Goal: Information Seeking & Learning: Compare options

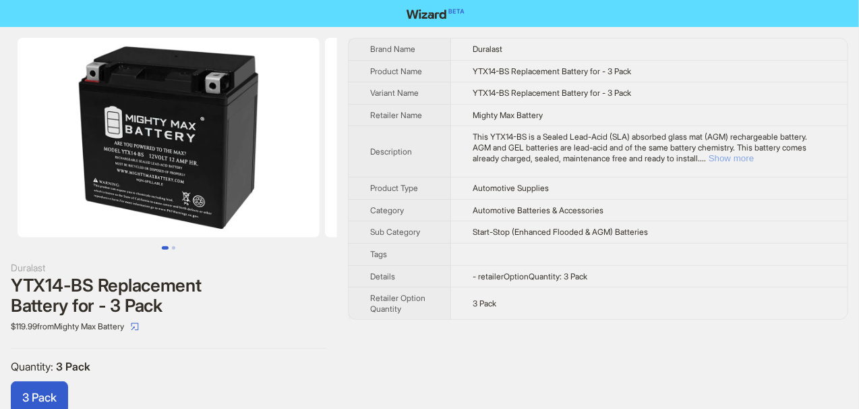
click at [754, 156] on button "Show more" at bounding box center [731, 158] width 45 height 10
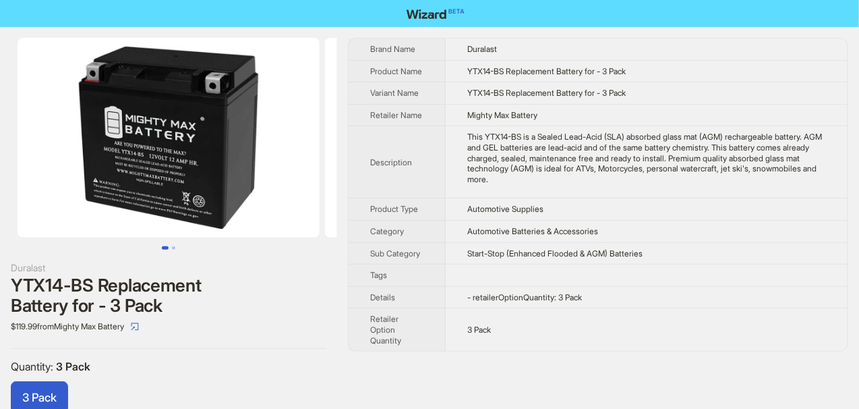
click at [469, 133] on div "This YTX14-BS is a Sealed Lead-Acid (SLA) absorbed glass mat (AGM) rechargeable…" at bounding box center [646, 158] width 359 height 53
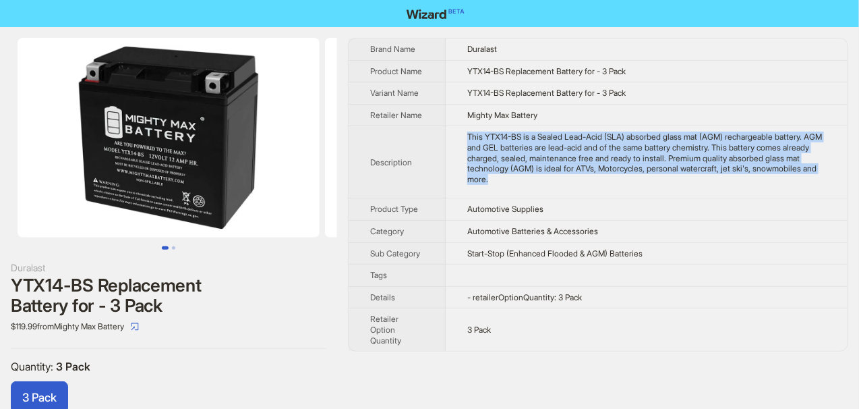
drag, startPoint x: 469, startPoint y: 133, endPoint x: 565, endPoint y: 185, distance: 109.9
click at [565, 185] on td "This YTX14-BS is a Sealed Lead-Acid (SLA) absorbed glass mat (AGM) rechargeable…" at bounding box center [647, 162] width 402 height 72
copy div "This YTX14-BS is a Sealed Lead-Acid (SLA) absorbed glass mat (AGM) rechargeable…"
click at [569, 190] on td "This YTX14-BS is a Sealed Lead-Acid (SLA) absorbed glass mat (AGM) rechargeable…" at bounding box center [647, 162] width 402 height 72
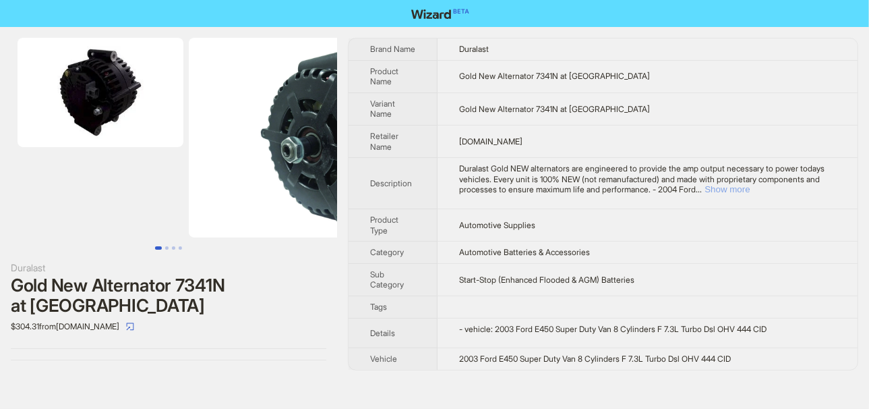
click at [750, 193] on button "Show more" at bounding box center [727, 189] width 45 height 10
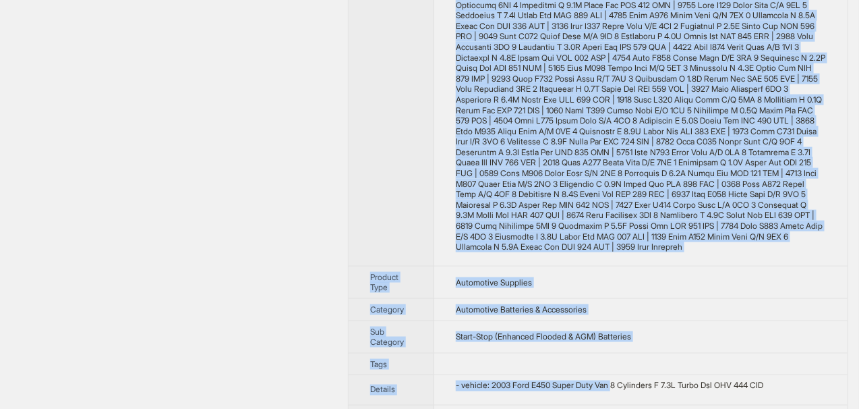
scroll to position [511, 0]
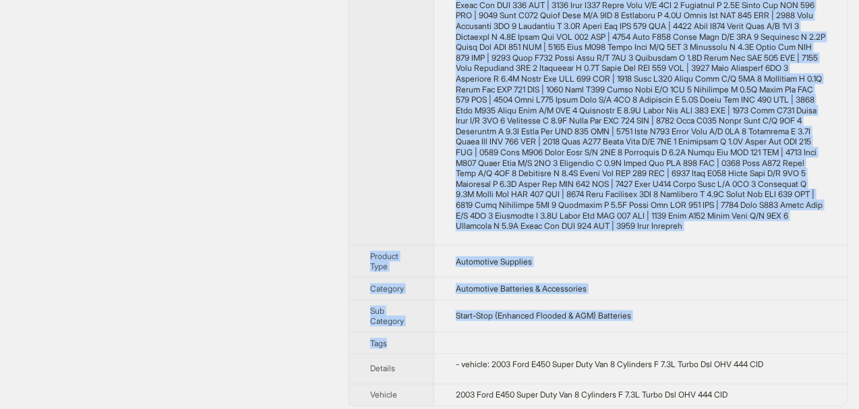
drag, startPoint x: 461, startPoint y: 173, endPoint x: 613, endPoint y: 346, distance: 230.3
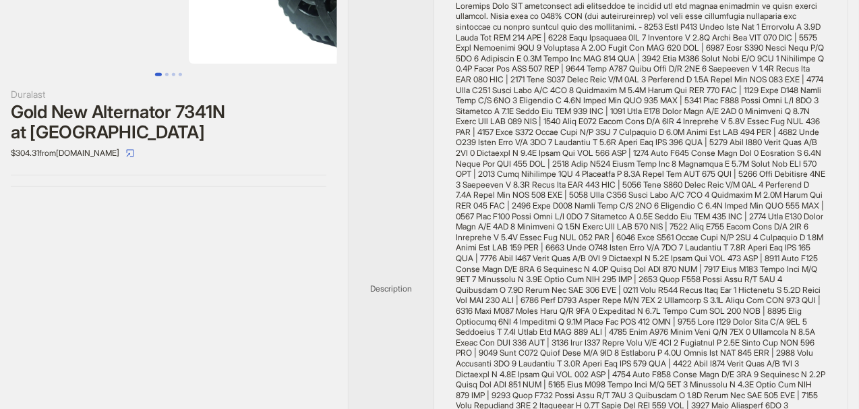
scroll to position [106, 0]
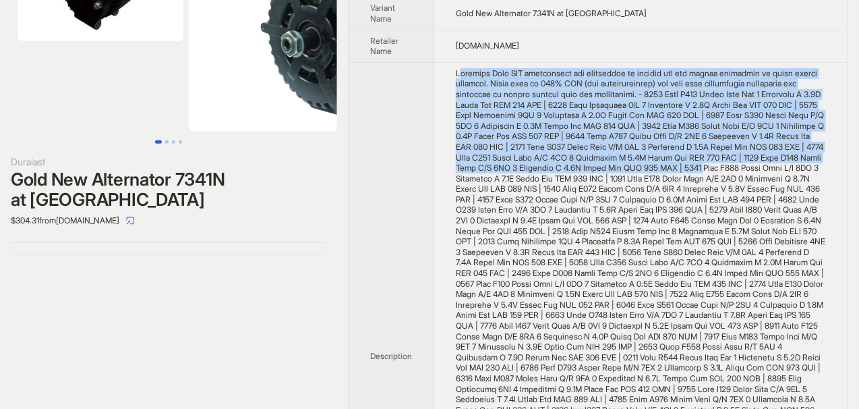
drag, startPoint x: 461, startPoint y: 65, endPoint x: 596, endPoint y: 182, distance: 178.9
click at [596, 182] on td at bounding box center [640, 356] width 413 height 588
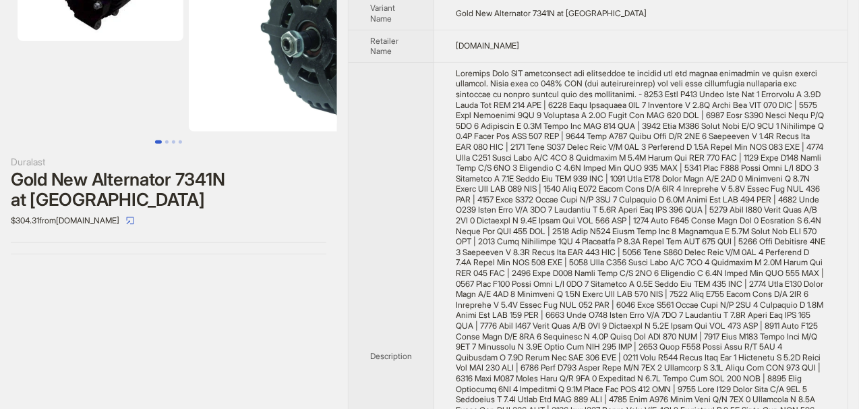
click at [422, 98] on th "Description" at bounding box center [392, 356] width 86 height 588
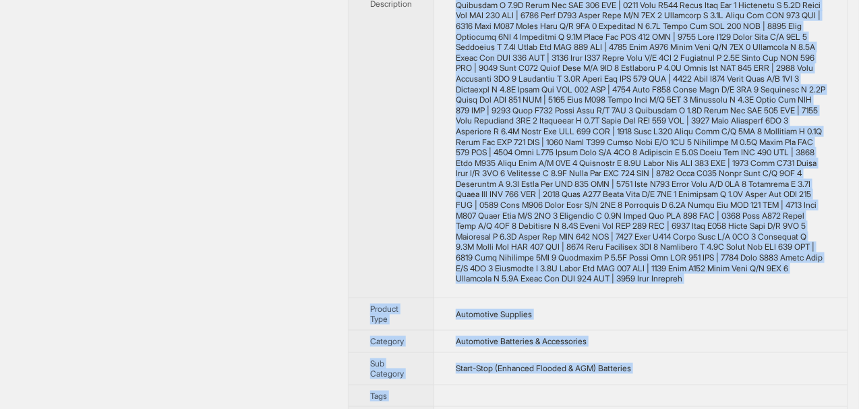
scroll to position [521, 0]
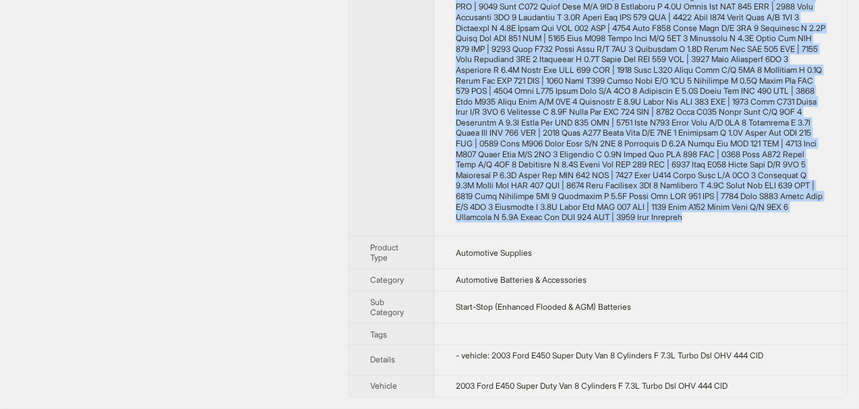
drag, startPoint x: 445, startPoint y: 69, endPoint x: 747, endPoint y: 255, distance: 355.5
copy div "Duralast Gold NEW alternators are engineered to provide the amp output necessar…"
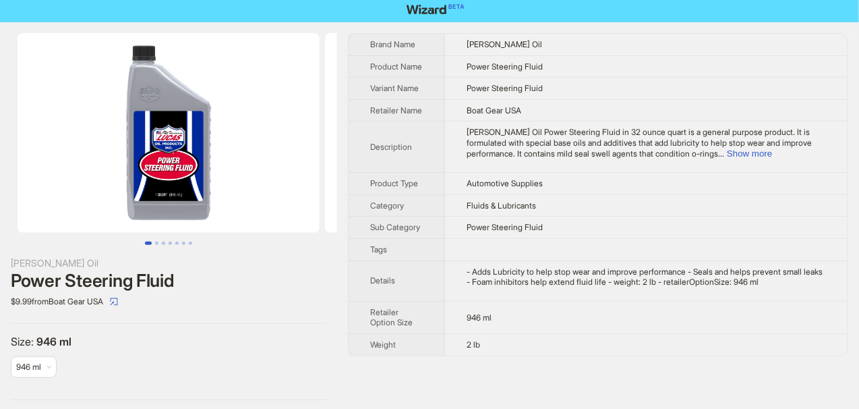
scroll to position [6, 0]
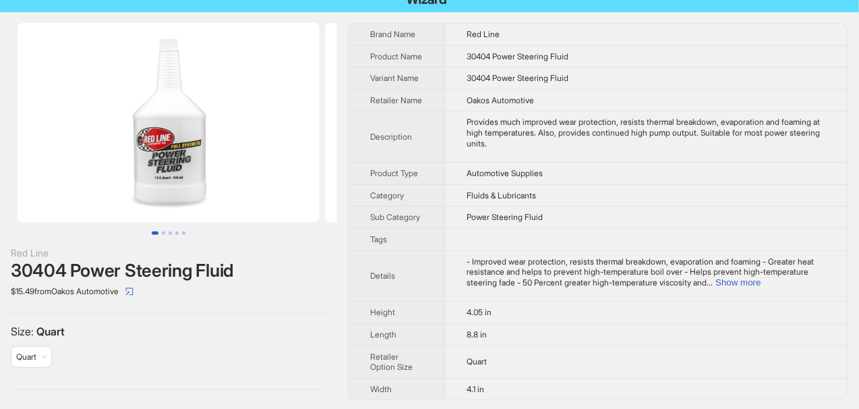
scroll to position [24, 0]
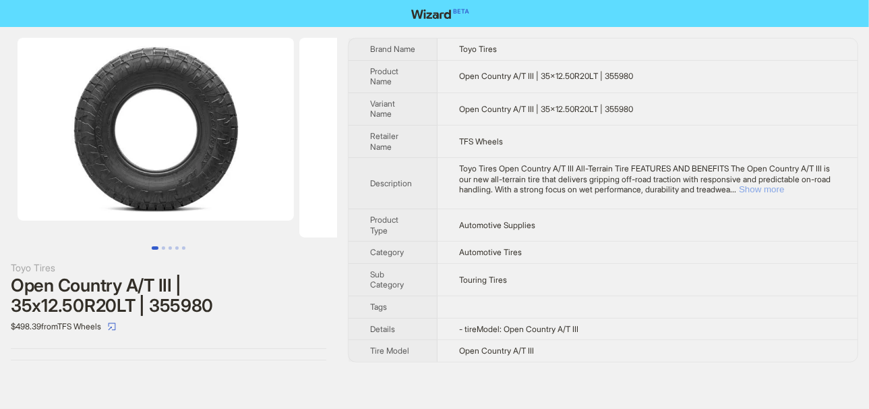
click at [784, 194] on button "Show more" at bounding box center [761, 189] width 45 height 10
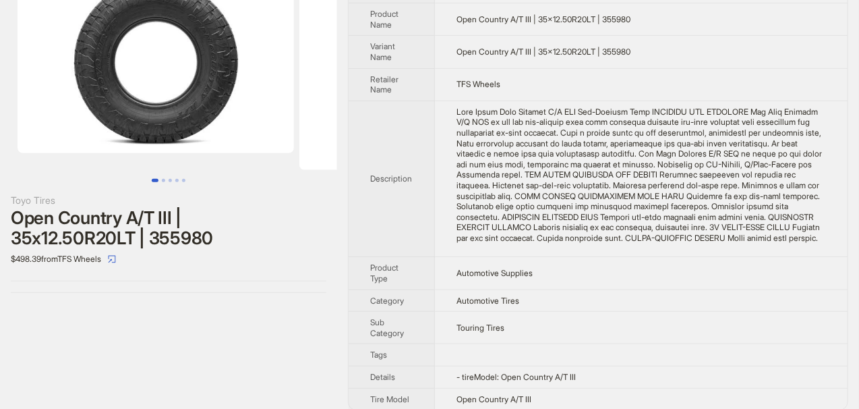
scroll to position [87, 0]
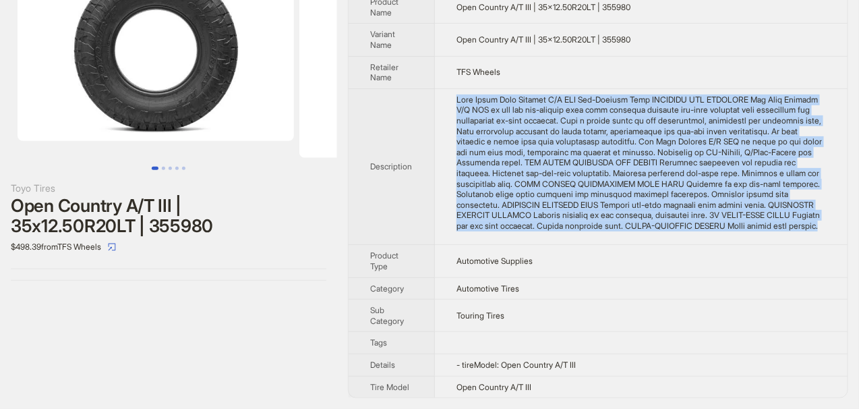
drag, startPoint x: 459, startPoint y: 87, endPoint x: 586, endPoint y: 223, distance: 186.1
click at [586, 223] on div "Toyo Tires Open Country A/T III All-Terrain Tire FEATURES AND BENEFITS The Open…" at bounding box center [642, 162] width 370 height 137
copy div "Toyo Tires Open Country A/T III All-Terrain Tire FEATURES AND BENEFITS The Open…"
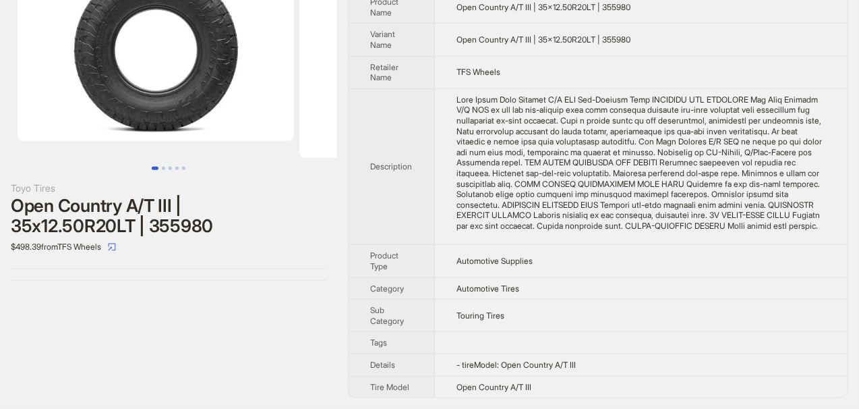
click at [424, 156] on th "Description" at bounding box center [392, 166] width 86 height 156
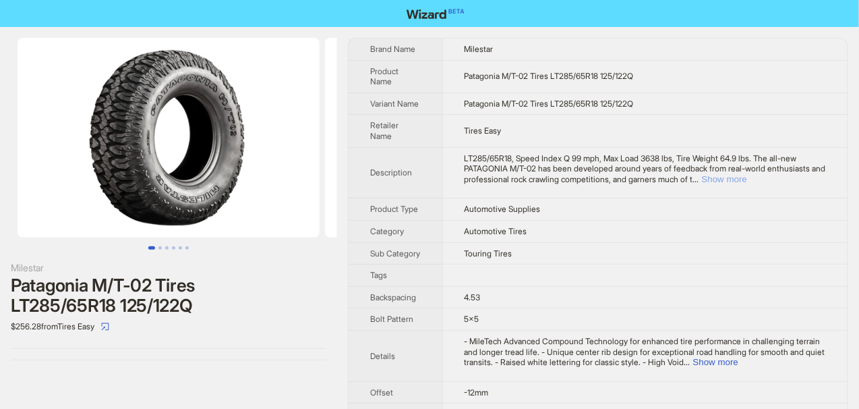
click at [747, 180] on button "Show more" at bounding box center [724, 179] width 45 height 10
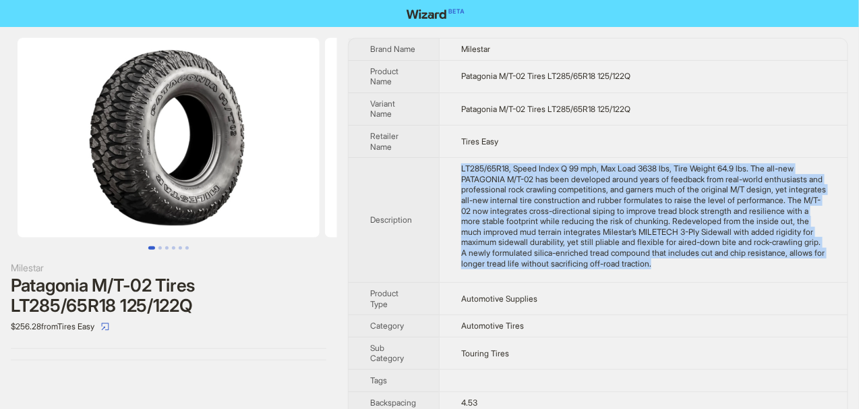
drag, startPoint x: 463, startPoint y: 165, endPoint x: 581, endPoint y: 275, distance: 160.9
click at [581, 275] on td "LT285/65R18, Speed Index Q 99 mph, Max Load 3638 lbs, Tire Weight 64.9 lbs. The…" at bounding box center [643, 220] width 409 height 125
copy div "LT285/65R18, Speed Index Q 99 mph, Max Load 3638 lbs, Tire Weight 64.9 lbs. The…"
click at [470, 202] on div "LT285/65R18, Speed Index Q 99 mph, Max Load 3638 lbs, Tire Weight 64.9 lbs. The…" at bounding box center [643, 215] width 365 height 105
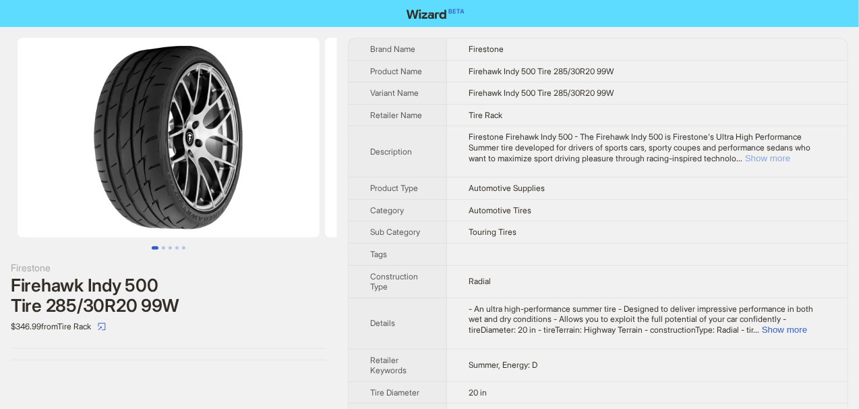
click at [791, 153] on button "Show more" at bounding box center [767, 158] width 45 height 10
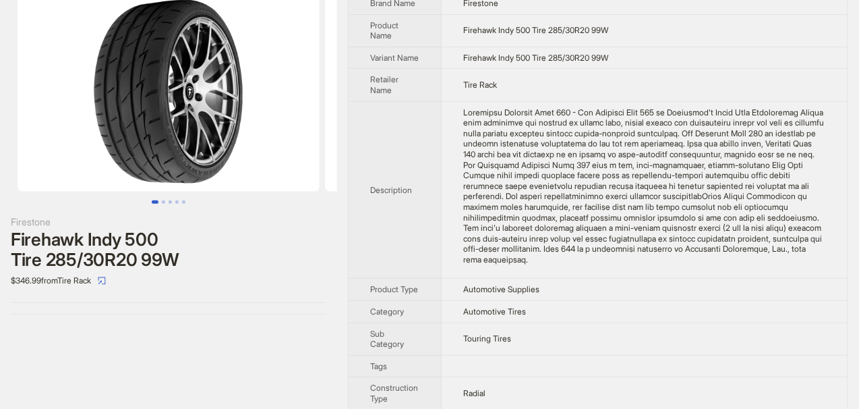
scroll to position [67, 0]
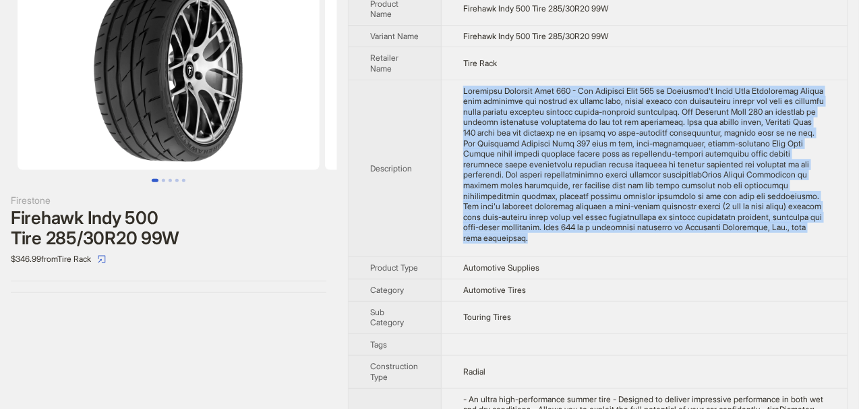
drag, startPoint x: 463, startPoint y: 96, endPoint x: 578, endPoint y: 261, distance: 200.6
click at [578, 244] on div "Firestone Firehawk Indy 500 - The Firehawk Indy 500 is Firestone's Ultra High P…" at bounding box center [644, 165] width 363 height 158
copy div "Firestone Firehawk Indy 500 - The Firehawk Indy 500 is Firestone's Ultra High P…"
click at [561, 244] on div "Firestone Firehawk Indy 500 - The Firehawk Indy 500 is Firestone's Ultra High P…" at bounding box center [644, 165] width 363 height 158
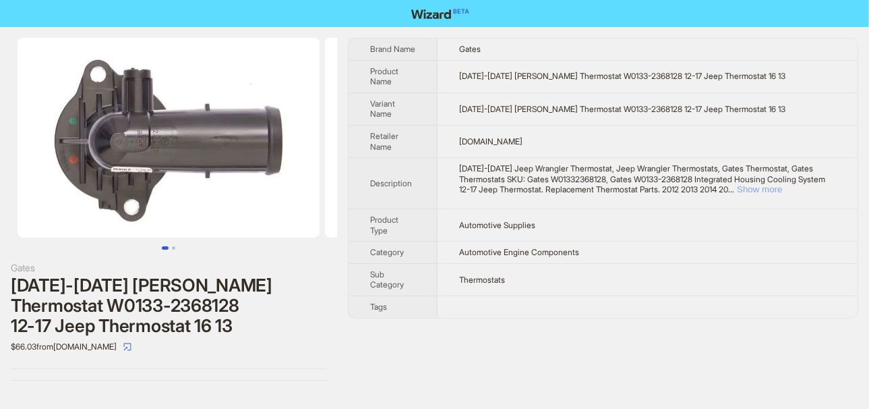
click at [782, 184] on button "Show more" at bounding box center [759, 189] width 45 height 10
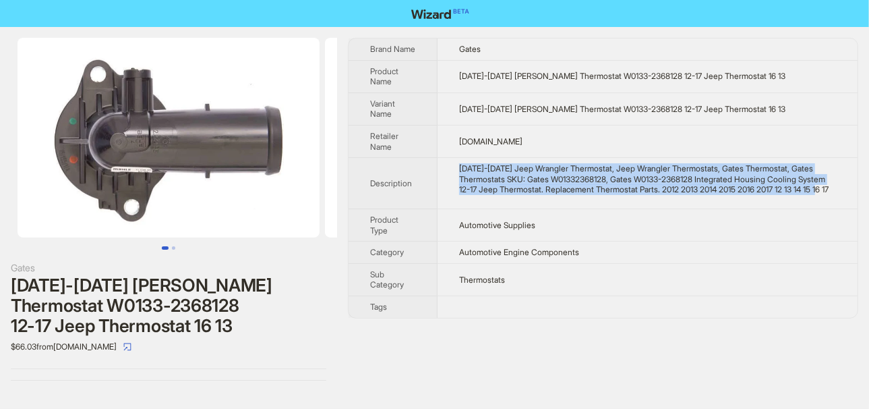
drag, startPoint x: 457, startPoint y: 175, endPoint x: 552, endPoint y: 210, distance: 101.4
click at [552, 209] on td "2012-2017 Jeep Wrangler Thermostat, Jeep Wrangler Thermostats, Gates Thermostat…" at bounding box center [648, 183] width 420 height 51
copy div "2012-2017 Jeep Wrangler Thermostat, Jeep Wrangler Thermostats, Gates Thermostat…"
click at [550, 195] on div "2012-2017 Jeep Wrangler Thermostat, Jeep Wrangler Thermostats, Gates Thermostat…" at bounding box center [647, 179] width 377 height 32
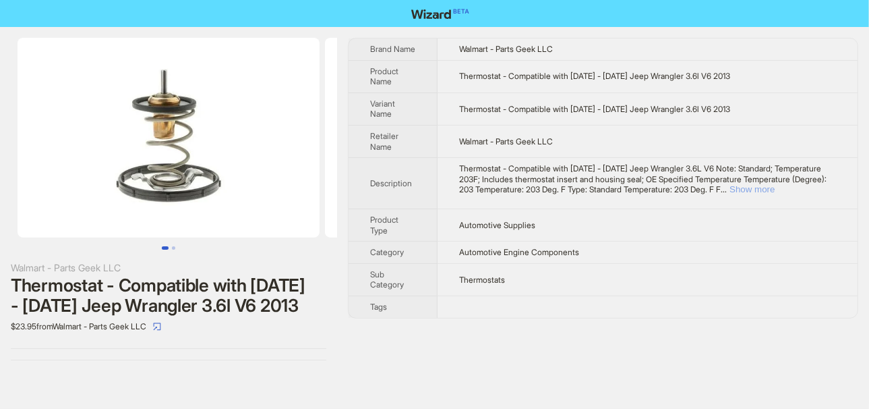
click at [775, 187] on button "Show more" at bounding box center [752, 189] width 45 height 10
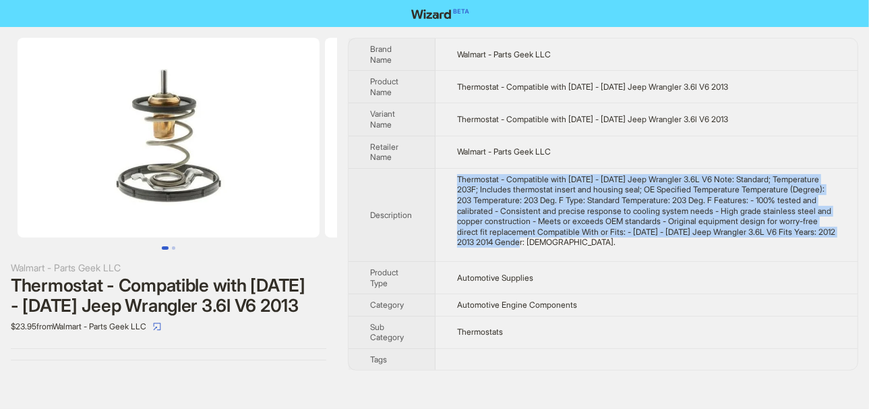
drag, startPoint x: 457, startPoint y: 176, endPoint x: 650, endPoint y: 237, distance: 202.4
click at [650, 237] on td "Thermostat - Compatible with 2012 - 2014 Jeep Wrangler 3.6L V6 Note: Standard; …" at bounding box center [647, 214] width 422 height 93
copy div "Thermostat - Compatible with 2012 - 2014 Jeep Wrangler 3.6L V6 Note: Standard; …"
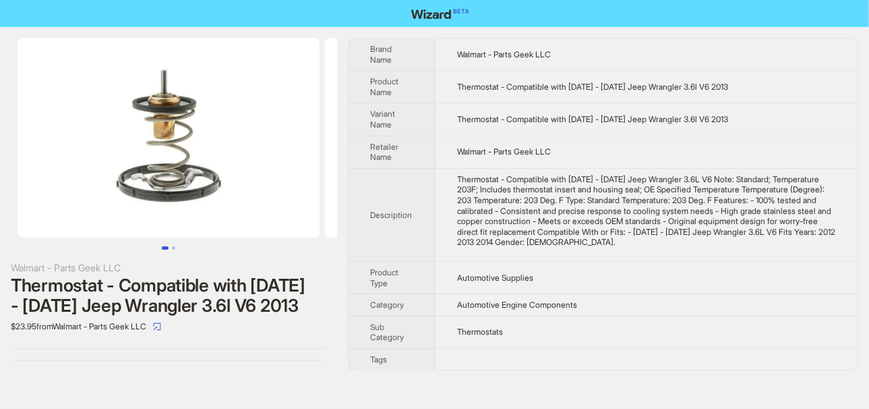
click at [383, 168] on th "Description" at bounding box center [392, 214] width 87 height 93
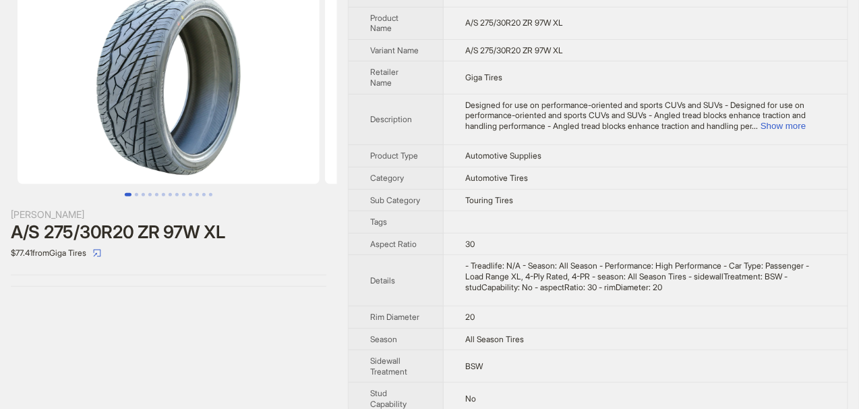
scroll to position [67, 0]
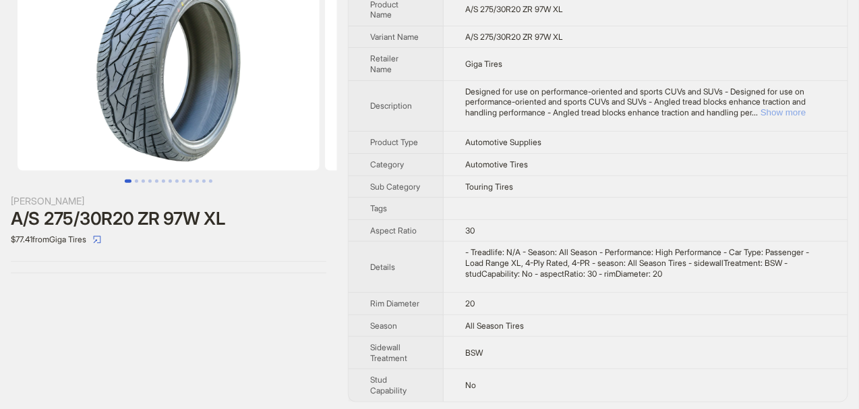
click at [794, 109] on button "Show more" at bounding box center [783, 112] width 45 height 10
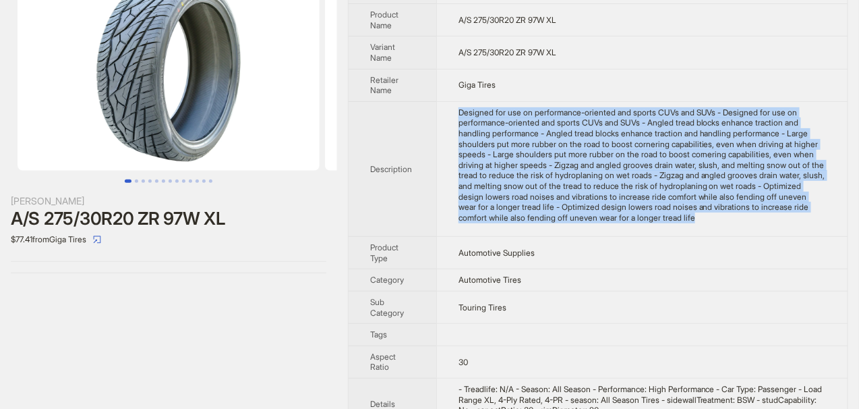
drag, startPoint x: 458, startPoint y: 106, endPoint x: 587, endPoint y: 222, distance: 173.4
click at [587, 222] on td "Designed for use on performance-oriented and sports CUVs and SUVs - Designed fo…" at bounding box center [641, 169] width 411 height 136
copy div "Designed for use on performance-oriented and sports CUVs and SUVs - Designed fo…"
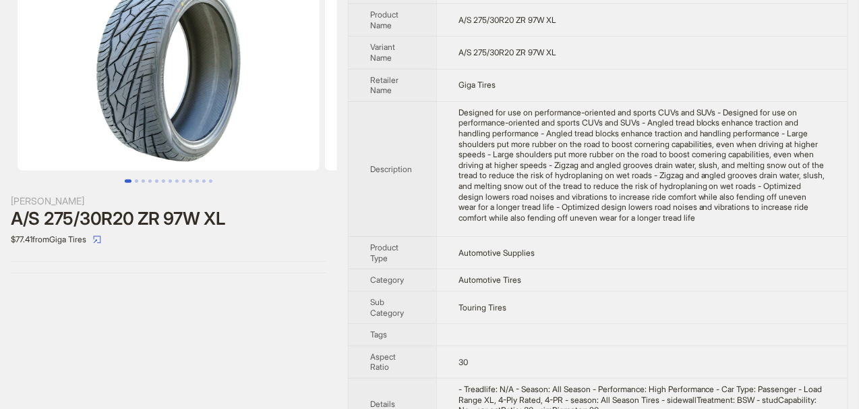
drag, startPoint x: 413, startPoint y: 202, endPoint x: 391, endPoint y: 155, distance: 51.6
click at [413, 202] on th "Description" at bounding box center [393, 169] width 88 height 136
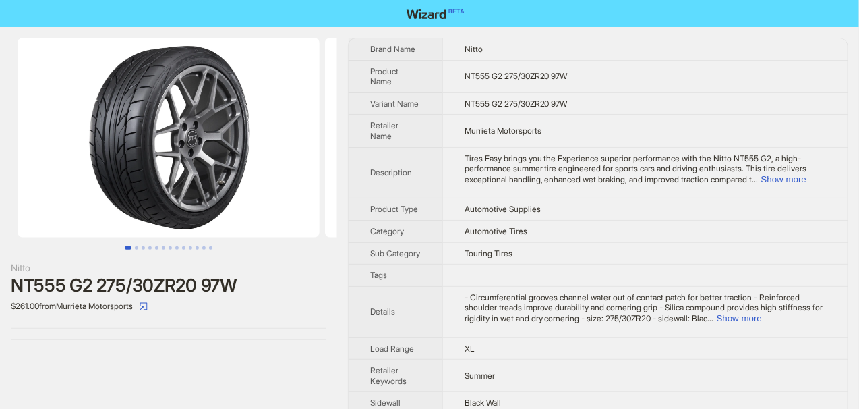
scroll to position [67, 0]
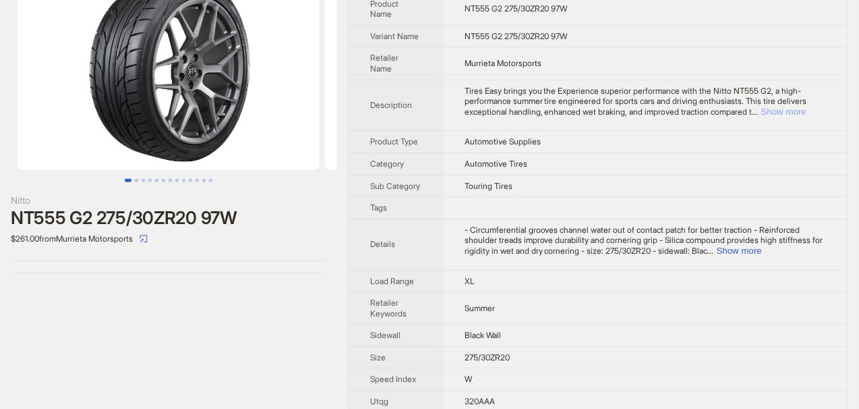
click at [786, 109] on button "Show more" at bounding box center [784, 112] width 45 height 10
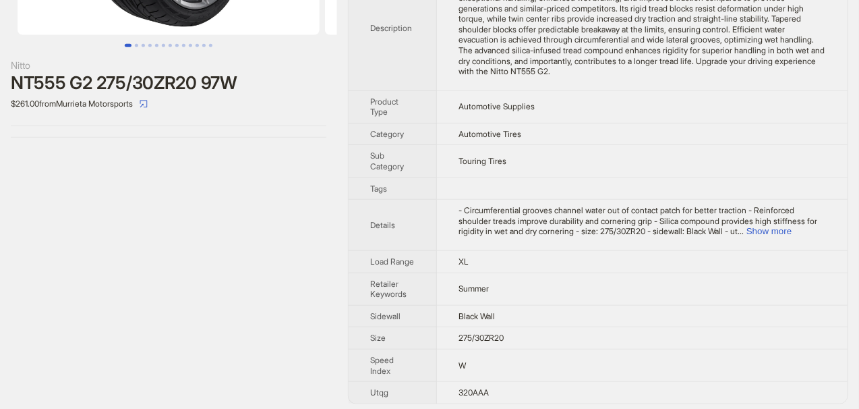
scroll to position [135, 0]
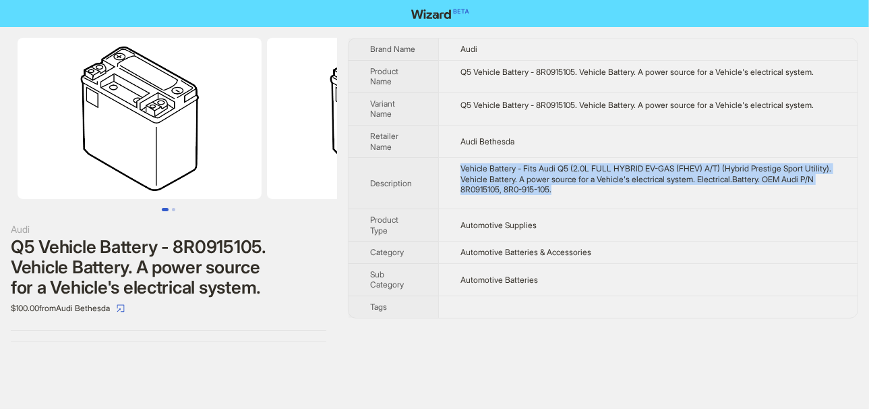
drag, startPoint x: 459, startPoint y: 159, endPoint x: 618, endPoint y: 192, distance: 162.5
click at [618, 192] on td "Vehicle Battery - Fits Audi Q5 (2.0L FULL HYBRID EV-GAS (FHEV) A/T) (Hybrid Pre…" at bounding box center [648, 183] width 420 height 51
copy div "Vehicle Battery - Fits Audi Q5 (2.0L FULL HYBRID EV-GAS (FHEV) A/T) (Hybrid Pre…"
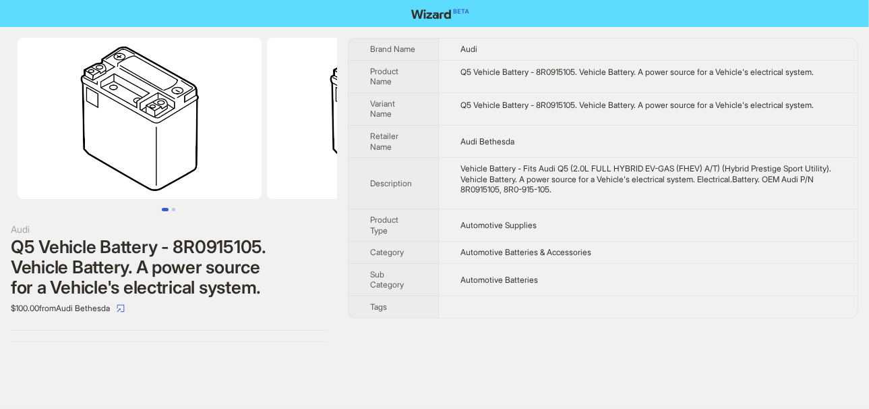
click at [447, 134] on td "Audi Bethesda" at bounding box center [648, 141] width 420 height 32
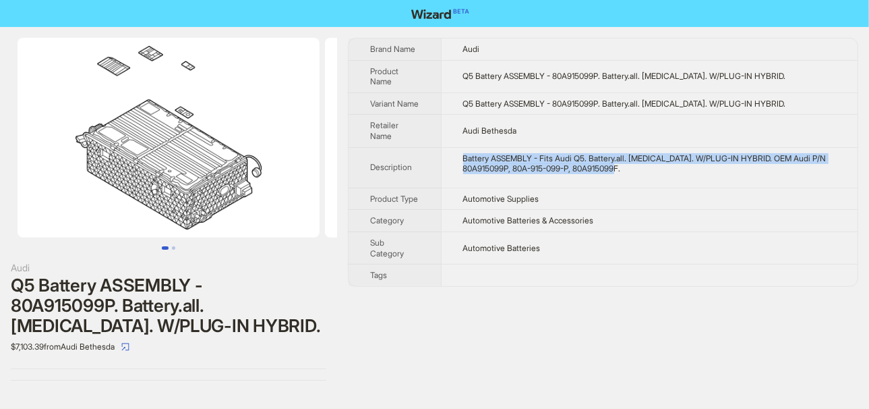
drag, startPoint x: 461, startPoint y: 161, endPoint x: 660, endPoint y: 179, distance: 200.4
click at [660, 179] on td "Battery ASSEMBLY - Fits Audi Q5. Battery.all. HIGH VOLTAGE. W/PLUG-IN HYBRID. O…" at bounding box center [649, 167] width 417 height 40
copy div "Battery ASSEMBLY - Fits Audi Q5. Battery.all. HIGH VOLTAGE. W/PLUG-IN HYBRID. O…"
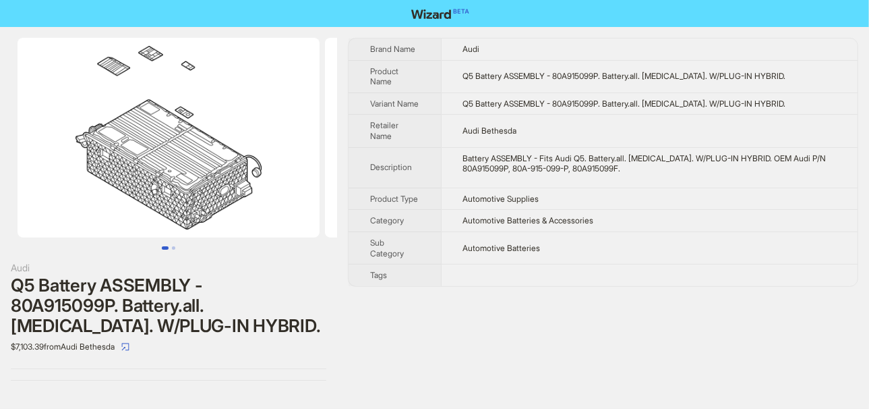
click at [431, 115] on th "Variant Name" at bounding box center [395, 103] width 92 height 22
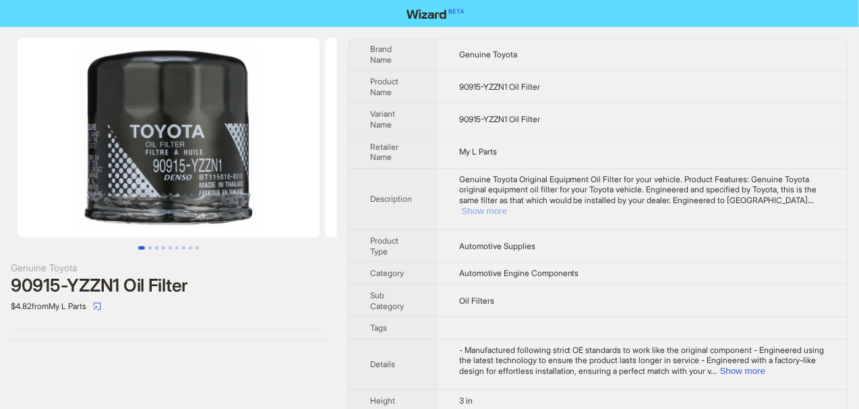
click at [507, 206] on button "Show more" at bounding box center [484, 211] width 45 height 10
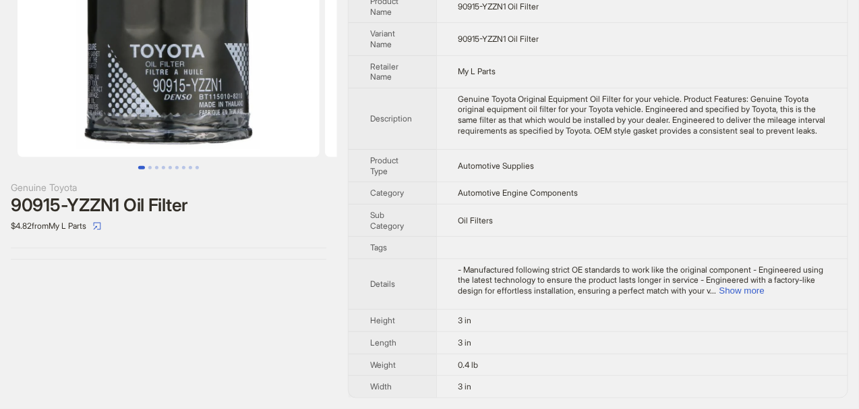
scroll to position [86, 0]
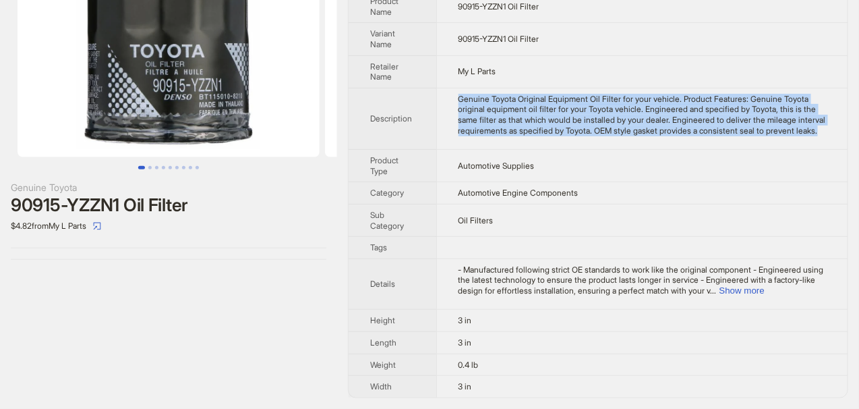
drag, startPoint x: 455, startPoint y: 84, endPoint x: 544, endPoint y: 132, distance: 101.1
click at [544, 132] on td "Genuine Toyota Original Equipment Oil Filter for your vehicle. Product Features…" at bounding box center [641, 118] width 411 height 61
copy div "Genuine Toyota Original Equipment Oil Filter for your vehicle. Product Features…"
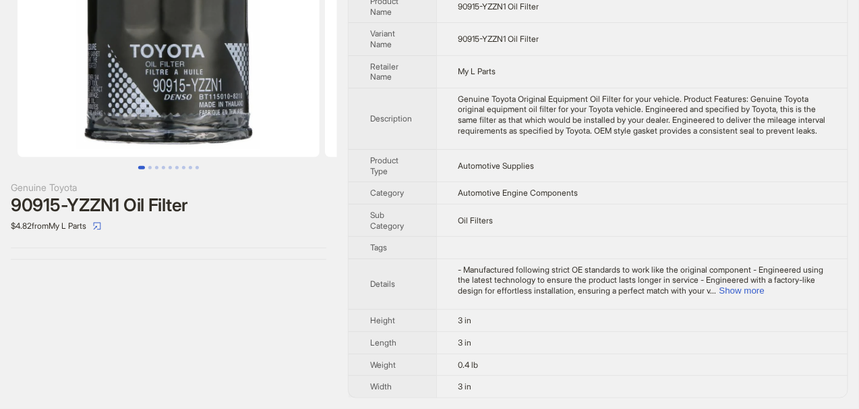
click at [426, 98] on th "Description" at bounding box center [393, 118] width 88 height 61
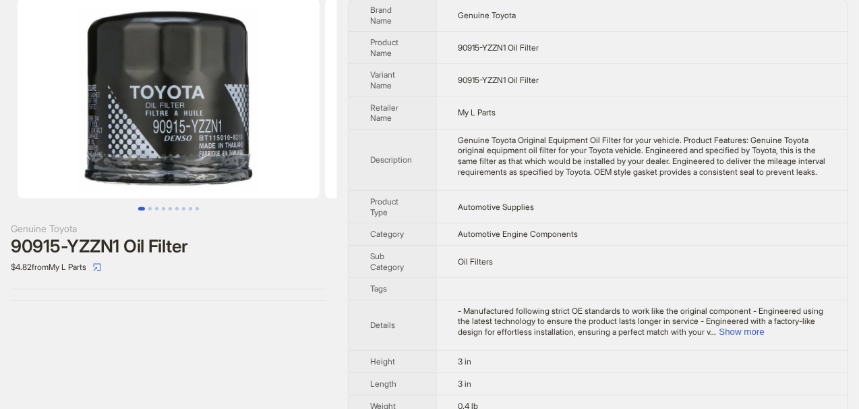
scroll to position [0, 0]
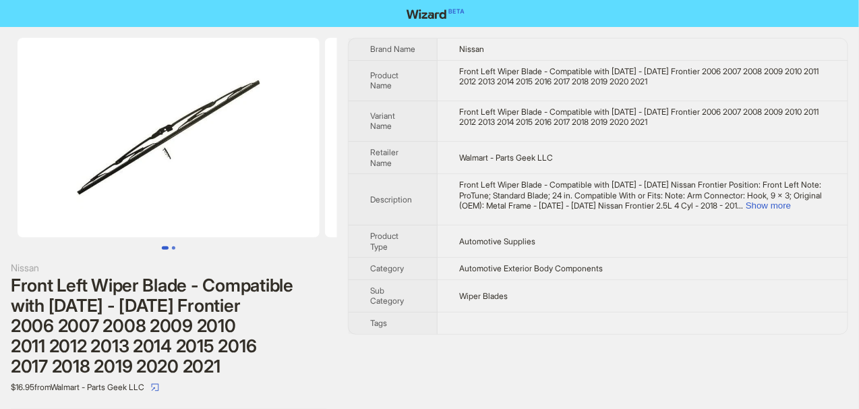
click at [175, 246] on button "Go to slide 2" at bounding box center [173, 247] width 3 height 3
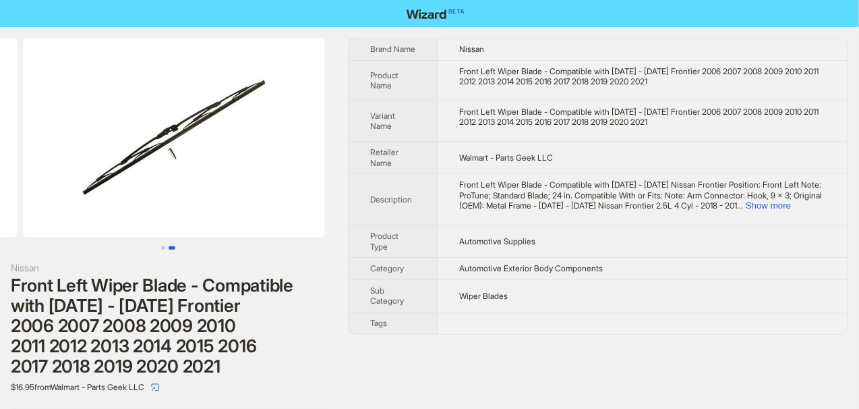
scroll to position [0, 307]
click at [162, 250] on button "Go to slide 1" at bounding box center [163, 247] width 3 height 3
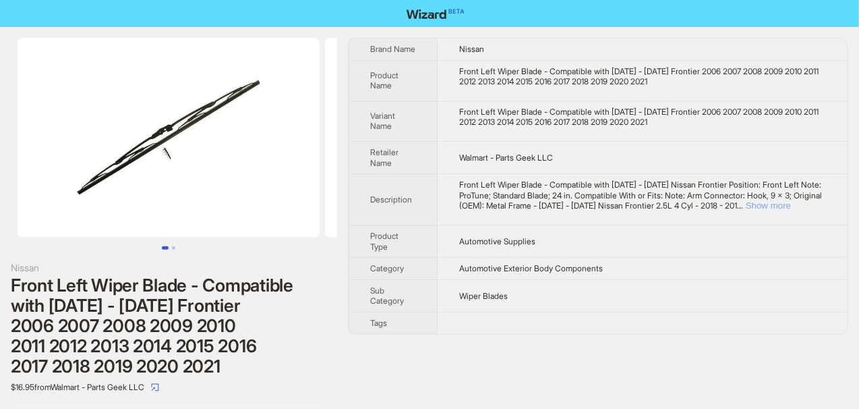
click at [791, 205] on button "Show more" at bounding box center [768, 205] width 45 height 10
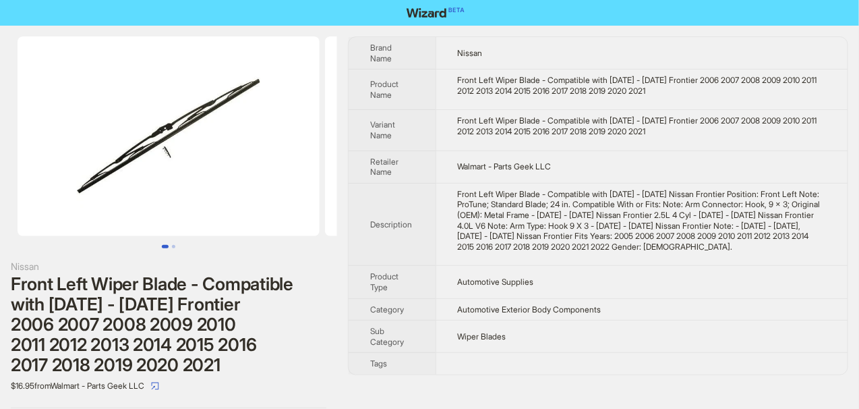
scroll to position [1, 0]
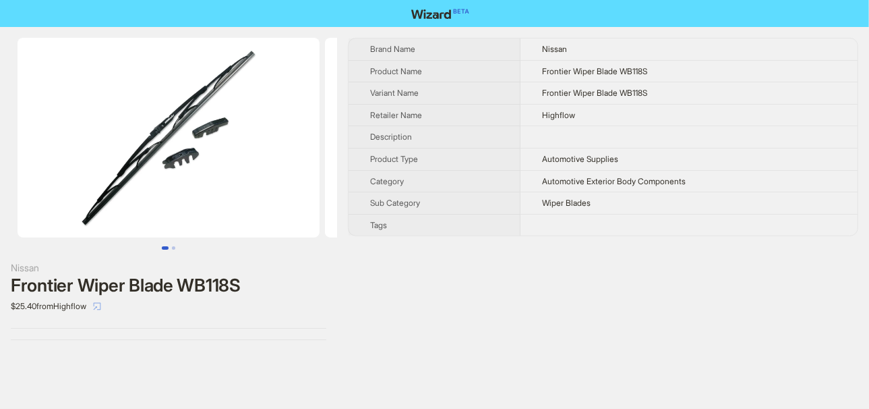
click at [101, 308] on icon "select" at bounding box center [97, 306] width 8 height 8
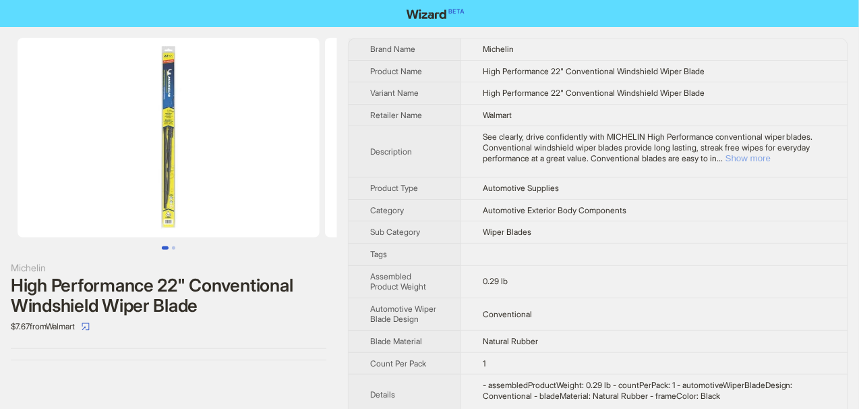
click at [771, 161] on button "Show more" at bounding box center [748, 158] width 45 height 10
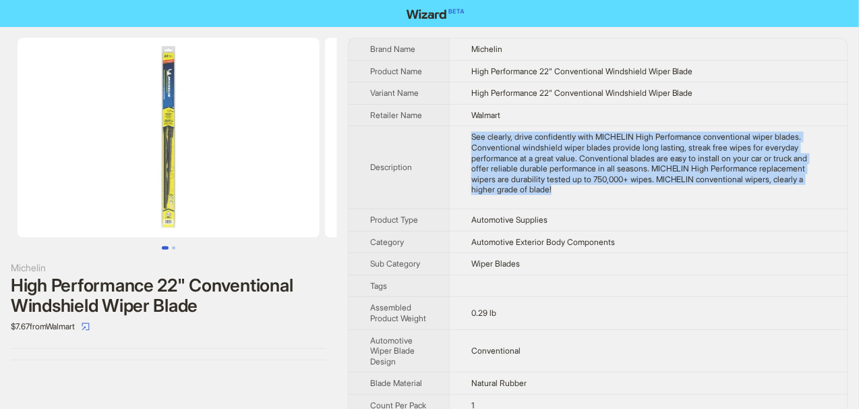
drag, startPoint x: 470, startPoint y: 131, endPoint x: 623, endPoint y: 193, distance: 165.2
click at [623, 193] on td "See clearly, drive confidently with MICHELIN High Performance conventional wipe…" at bounding box center [648, 167] width 399 height 83
copy div "See clearly, drive confidently with MICHELIN High Performance conventional wipe…"
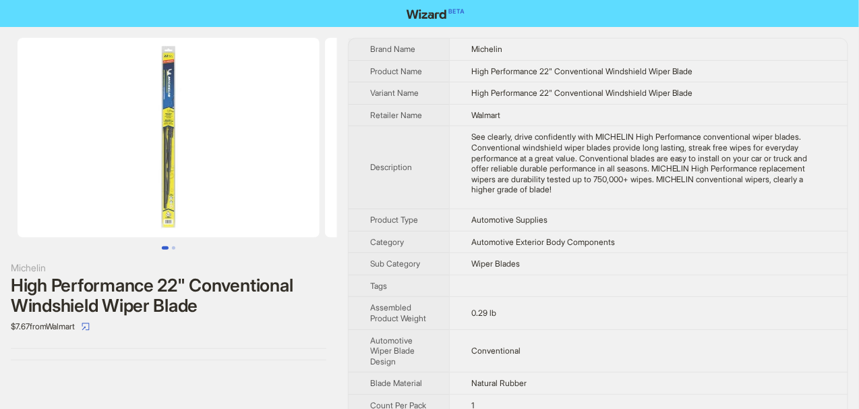
click at [417, 115] on span "Retailer Name" at bounding box center [396, 115] width 52 height 10
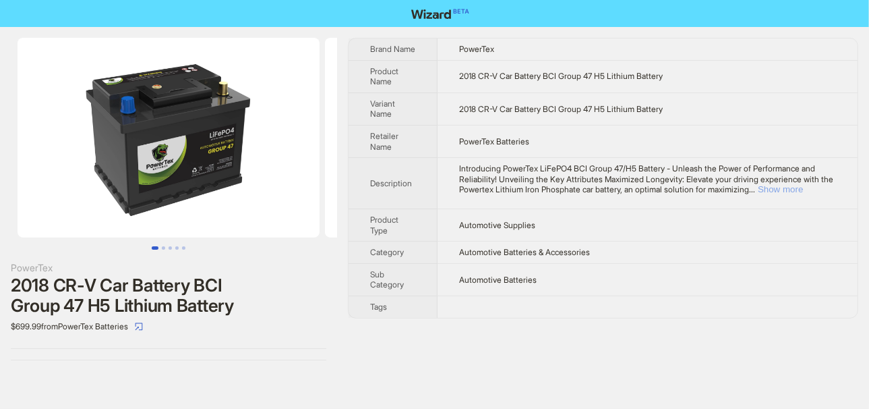
click at [803, 194] on button "Show more" at bounding box center [780, 189] width 45 height 10
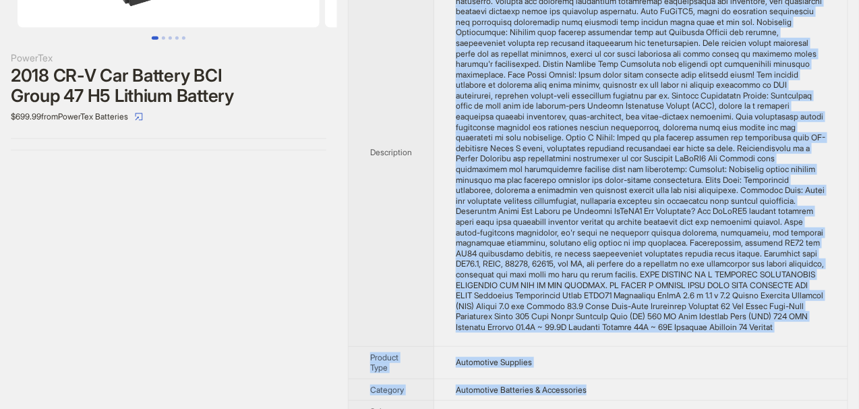
scroll to position [285, 0]
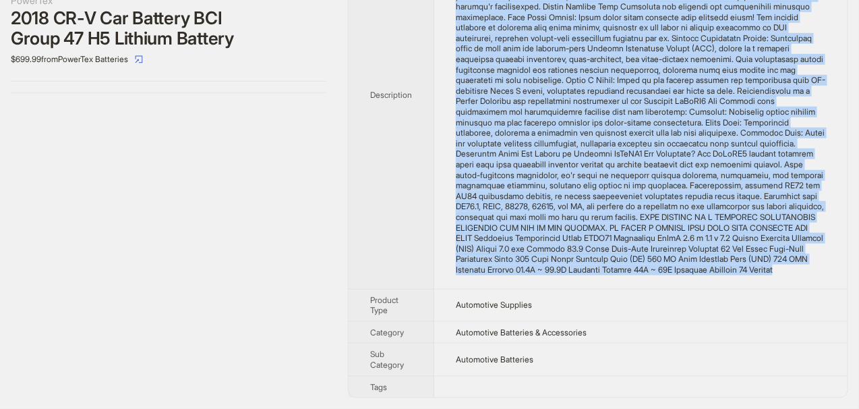
drag, startPoint x: 455, startPoint y: 36, endPoint x: 599, endPoint y: 275, distance: 279.3
click at [599, 275] on td at bounding box center [640, 95] width 413 height 388
copy div "Introducing PowerTex LiFePO4 BCI Group 47/H5 Battery - Unleash the Power of Per…"
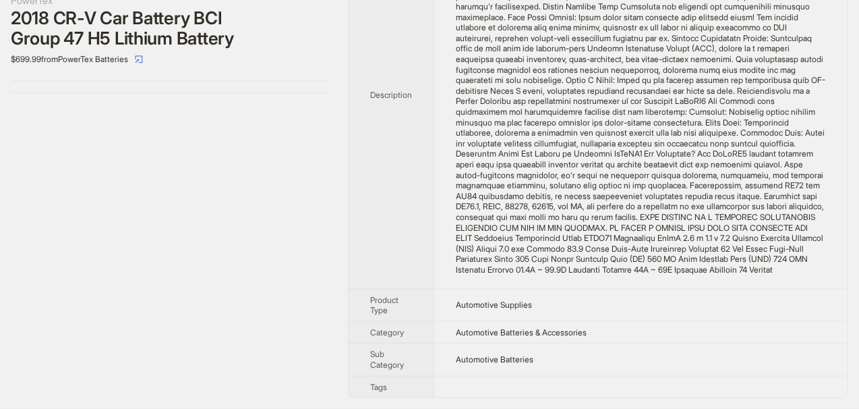
click at [418, 218] on th "Description" at bounding box center [392, 95] width 86 height 388
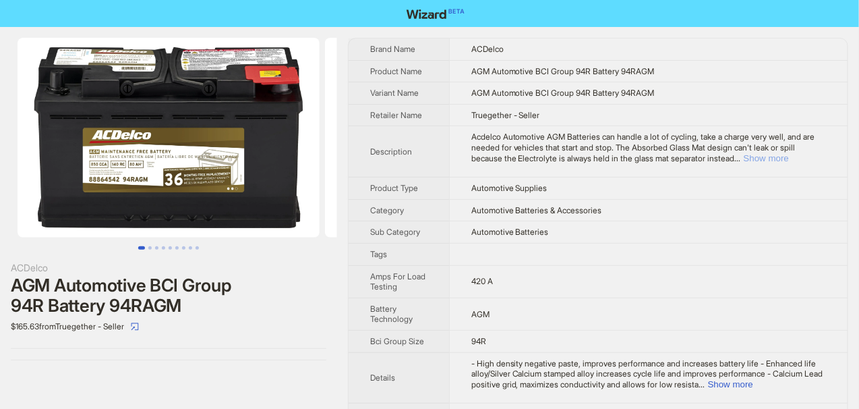
click at [789, 157] on button "Show more" at bounding box center [766, 158] width 45 height 10
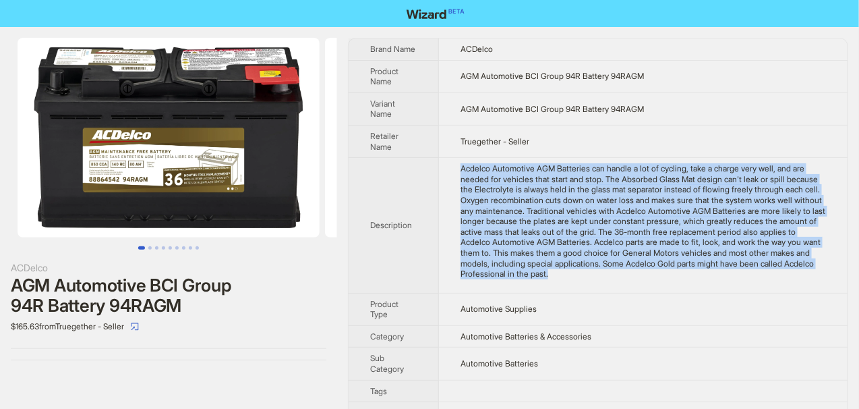
drag, startPoint x: 459, startPoint y: 167, endPoint x: 504, endPoint y: 281, distance: 123.3
click at [504, 281] on td "Acdelco Automotive AGM Batteries can handle a lot of cycling, take a charge ver…" at bounding box center [643, 226] width 409 height 136
copy div "Acdelco Automotive AGM Batteries can handle a lot of cycling, take a charge ver…"
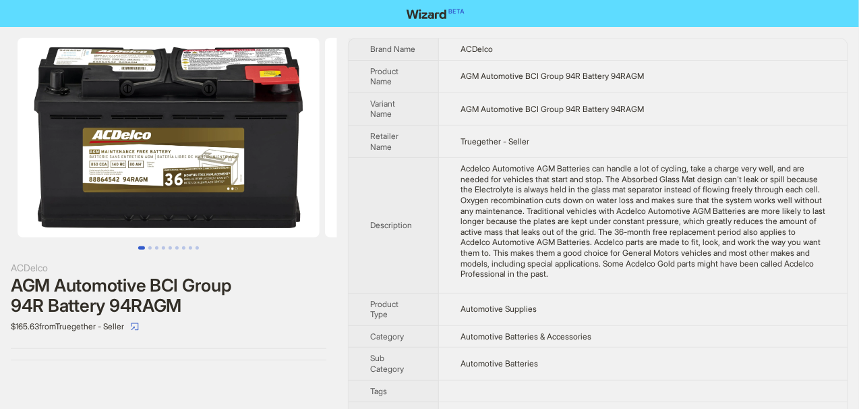
click at [432, 218] on th "Description" at bounding box center [394, 226] width 90 height 136
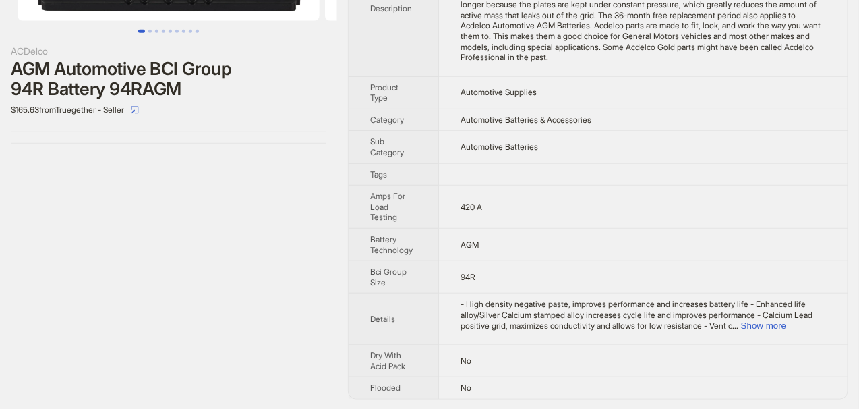
scroll to position [224, 0]
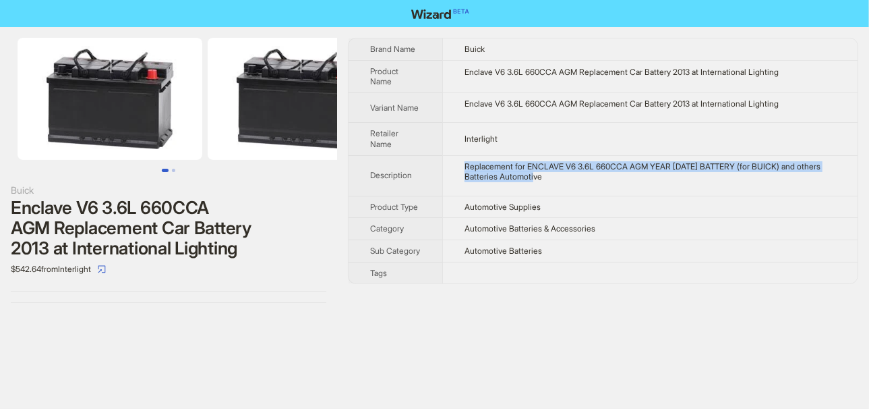
drag, startPoint x: 462, startPoint y: 161, endPoint x: 571, endPoint y: 179, distance: 110.9
click at [571, 179] on td "Replacement for ENCLAVE V6 3.6L 660CCA AGM YEAR [DATE] BATTERY (for BUICK) and …" at bounding box center [651, 175] width 416 height 40
copy div "Replacement for ENCLAVE V6 3.6L 660CCA AGM YEAR [DATE] BATTERY (for BUICK) and …"
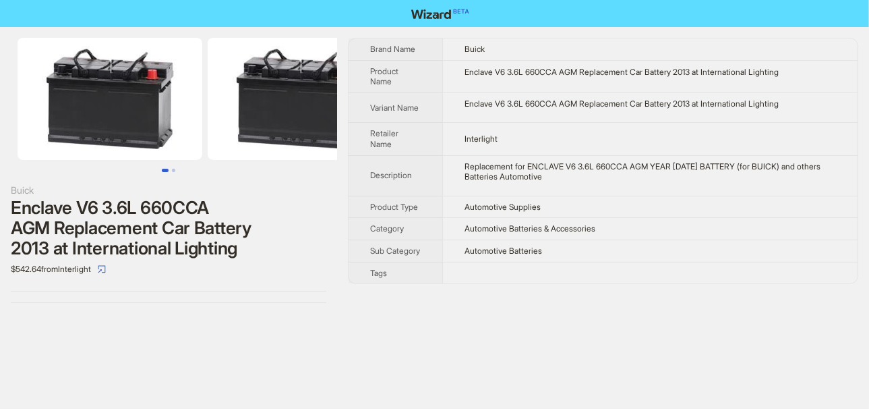
click at [449, 119] on td "Enclave V6 3.6L 660CCA AGM Replacement Car Battery 2013 at International Lighti…" at bounding box center [651, 107] width 416 height 30
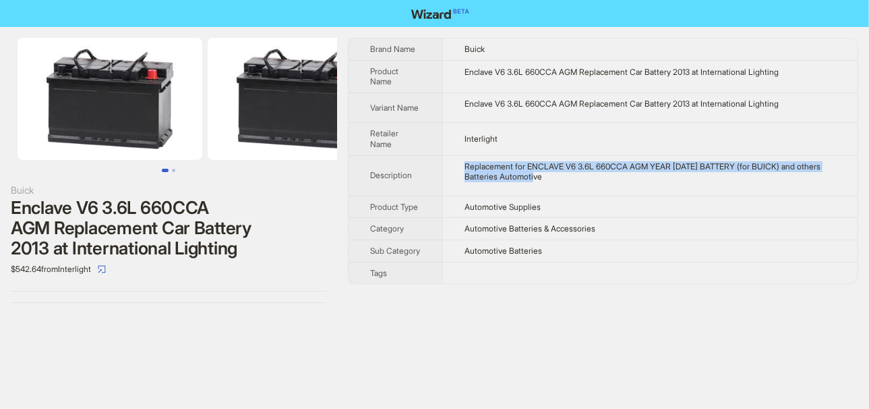
drag, startPoint x: 467, startPoint y: 164, endPoint x: 561, endPoint y: 172, distance: 93.4
click at [561, 172] on div "Replacement for ENCLAVE V6 3.6L 660CCA AGM YEAR [DATE] BATTERY (for BUICK) and …" at bounding box center [651, 171] width 372 height 21
copy div "Replacement for ENCLAVE V6 3.6L 660CCA AGM YEAR [DATE] BATTERY (for BUICK) and …"
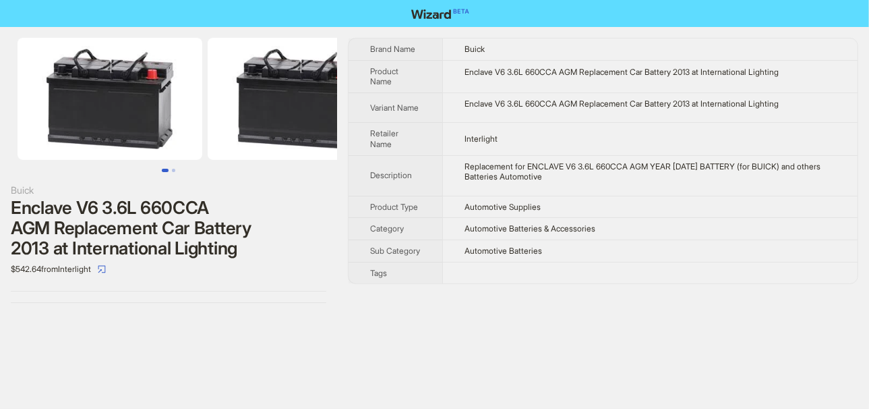
click at [450, 128] on td "Interlight" at bounding box center [651, 139] width 416 height 32
click at [113, 274] on button "button" at bounding box center [102, 269] width 22 height 22
drag, startPoint x: 366, startPoint y: 45, endPoint x: 615, endPoint y: 283, distance: 345.4
click at [615, 283] on div "Brand Name Buick Product Name Enclave V6 3.6L 660CCA AGM Replacement Car Batter…" at bounding box center [603, 170] width 511 height 265
copy tbody
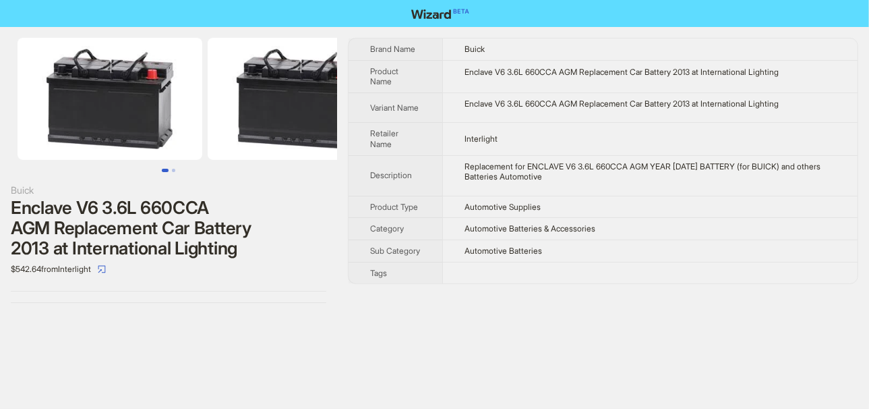
click at [595, 271] on td at bounding box center [651, 273] width 416 height 22
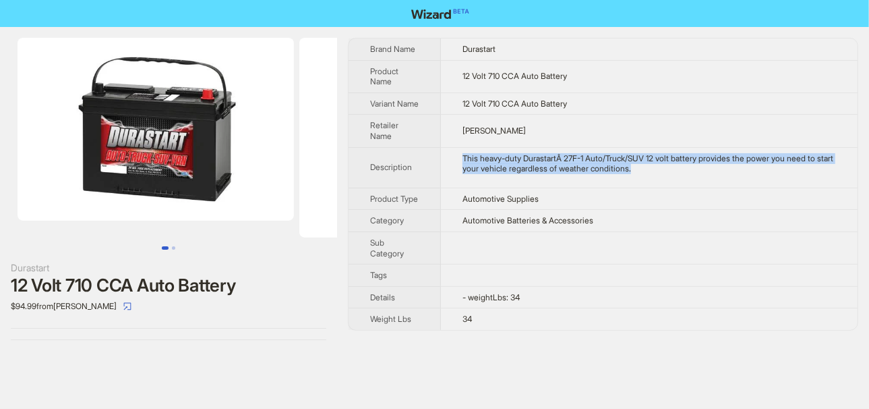
drag, startPoint x: 461, startPoint y: 159, endPoint x: 724, endPoint y: 194, distance: 265.4
click at [724, 188] on td "This heavy-duty DurastartÂ 27F-1 Auto/Truck/SUV 12 volt battery provides the po…" at bounding box center [649, 167] width 417 height 40
copy div "This heavy-duty DurastartÂ 27F-1 Auto/Truck/SUV 12 volt battery provides the po…"
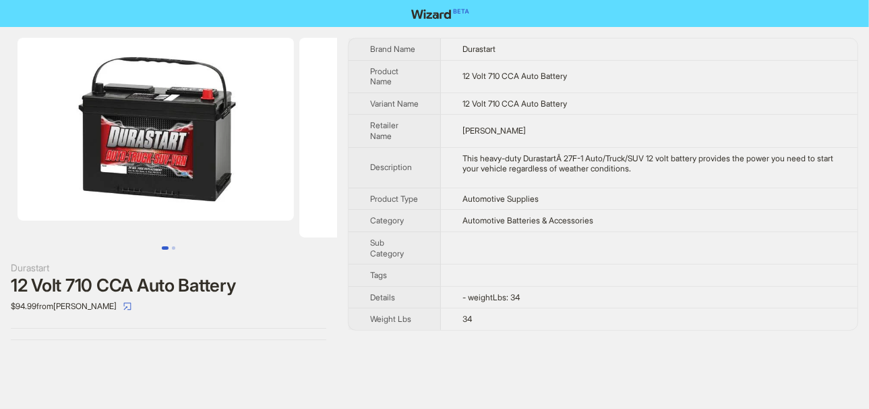
click at [769, 197] on td "Automotive Supplies" at bounding box center [649, 199] width 417 height 22
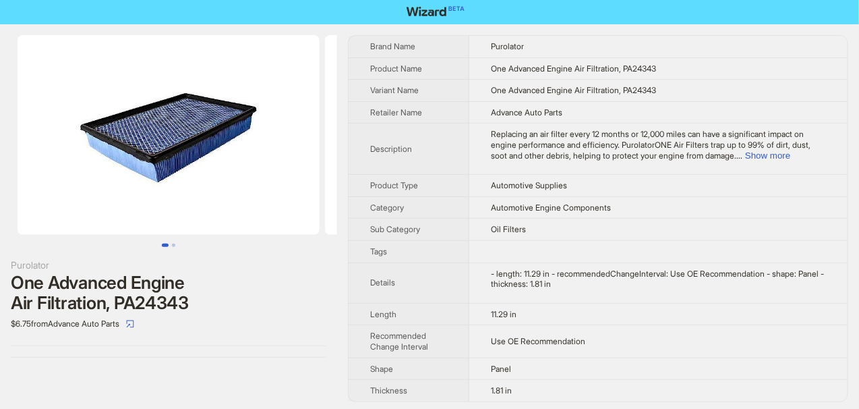
scroll to position [3, 0]
